Goal: Information Seeking & Learning: Learn about a topic

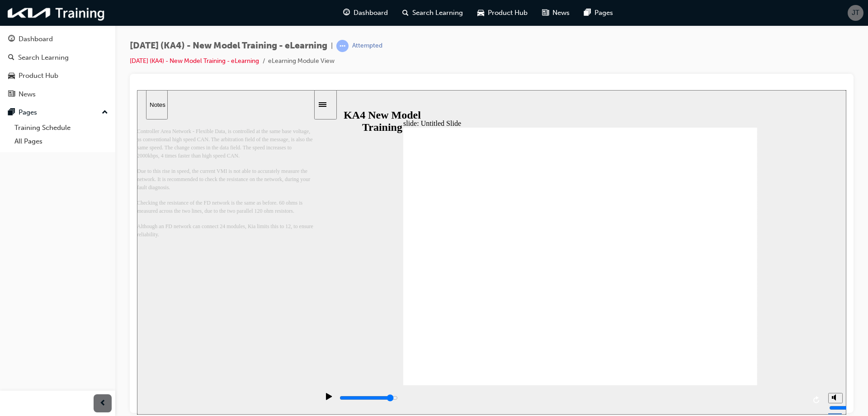
click at [770, 398] on div "playback controls" at bounding box center [572, 398] width 467 height 10
click at [326, 399] on icon "play/pause" at bounding box center [329, 395] width 6 height 7
click at [651, 400] on div "playback controls" at bounding box center [572, 398] width 467 height 10
click at [329, 398] on icon "play/pause" at bounding box center [329, 395] width 6 height 7
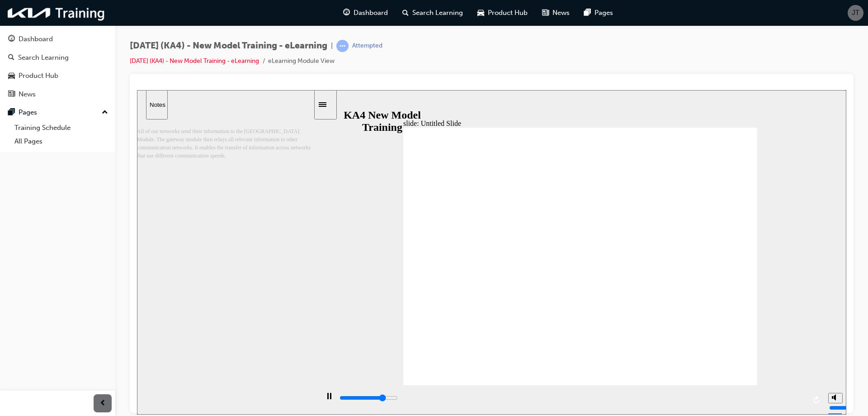
drag, startPoint x: 739, startPoint y: 250, endPoint x: 735, endPoint y: 246, distance: 5.5
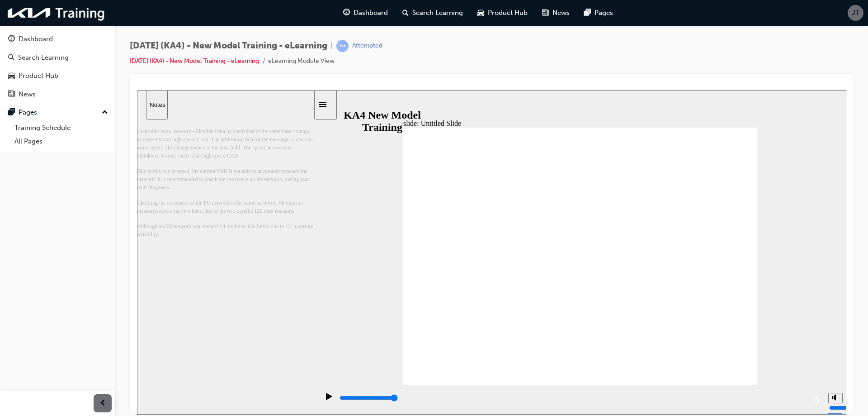
drag, startPoint x: 730, startPoint y: 277, endPoint x: 402, endPoint y: 209, distance: 334.8
drag, startPoint x: 440, startPoint y: 173, endPoint x: 426, endPoint y: 151, distance: 26.1
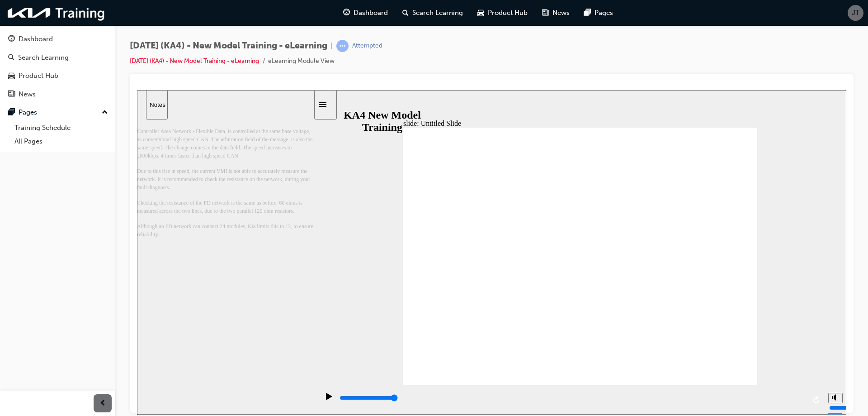
drag, startPoint x: 426, startPoint y: 169, endPoint x: 465, endPoint y: 217, distance: 62.0
drag, startPoint x: 465, startPoint y: 217, endPoint x: 471, endPoint y: 209, distance: 9.0
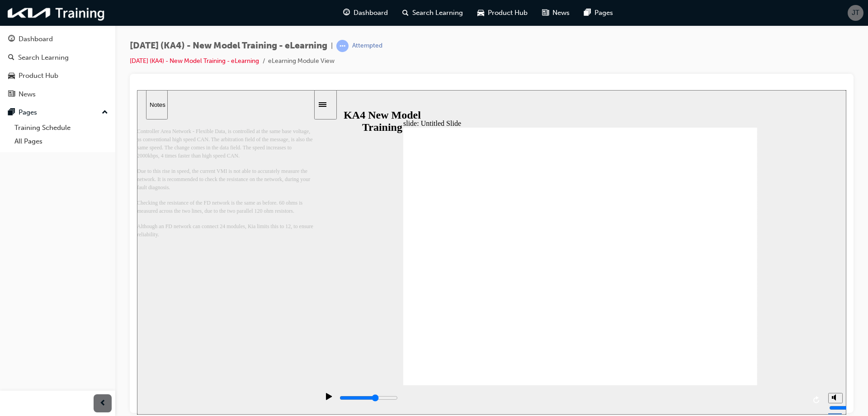
click at [398, 398] on input "slide progress" at bounding box center [369, 396] width 58 height 7
click at [326, 399] on icon "play/pause" at bounding box center [329, 395] width 6 height 7
click at [818, 400] on icon "replay" at bounding box center [817, 398] width 7 height 7
type input "15100"
